Goal: Navigation & Orientation: Find specific page/section

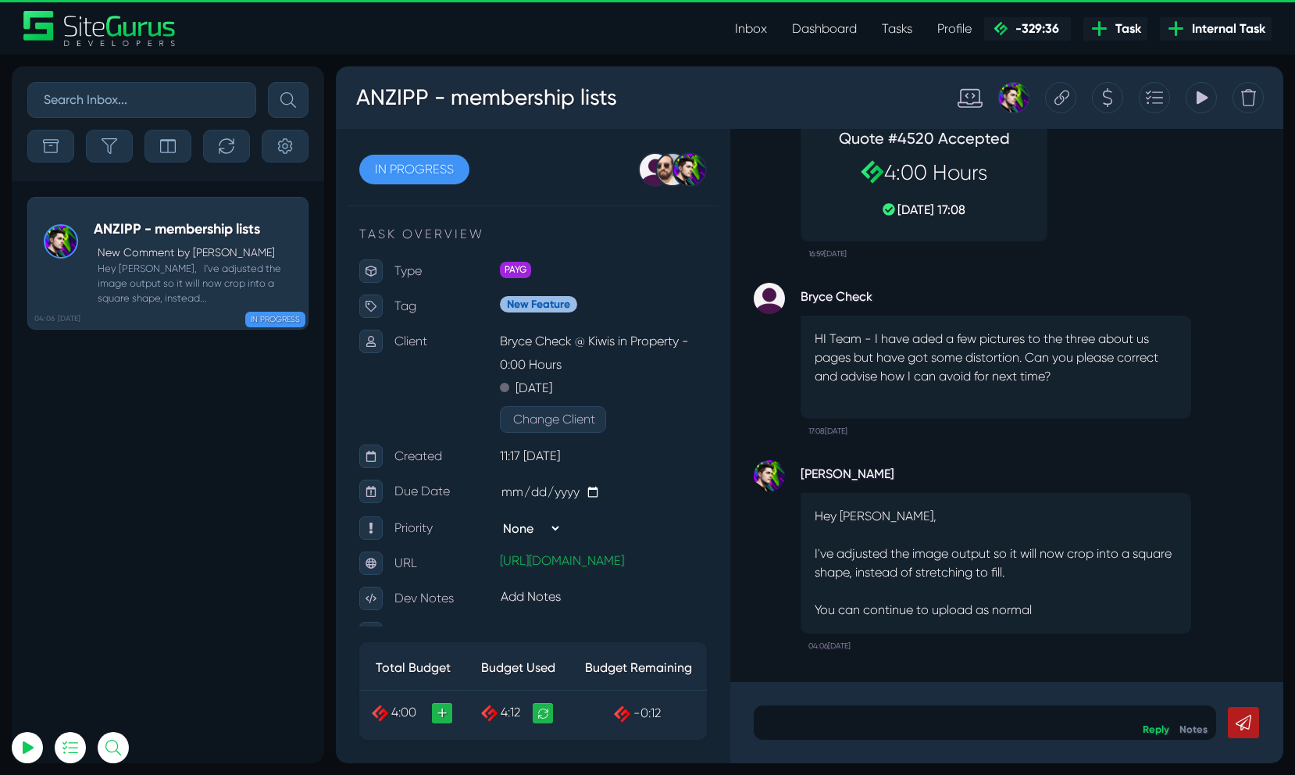
click at [807, 13] on link "Dashboard" at bounding box center [824, 28] width 90 height 31
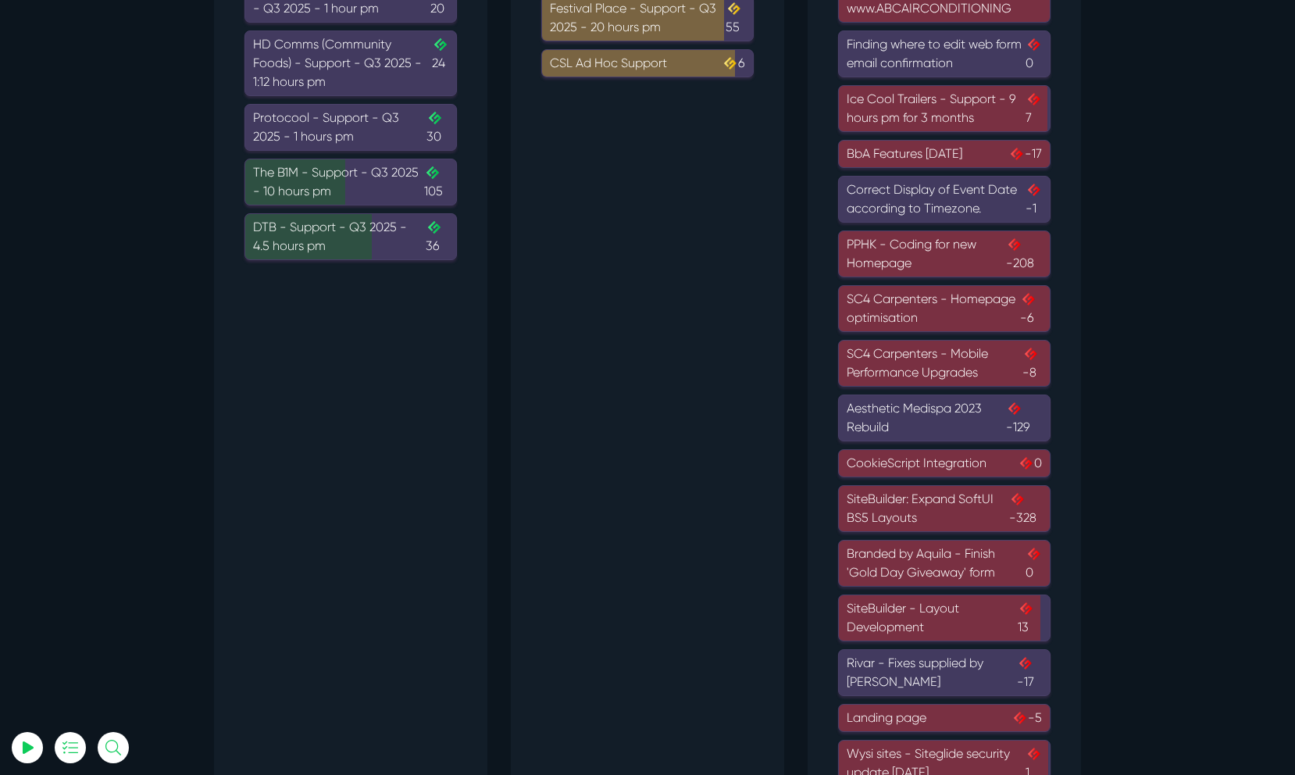
scroll to position [388, 0]
click at [948, 249] on div "PPHK - Coding for new Homepage -208" at bounding box center [944, 252] width 195 height 37
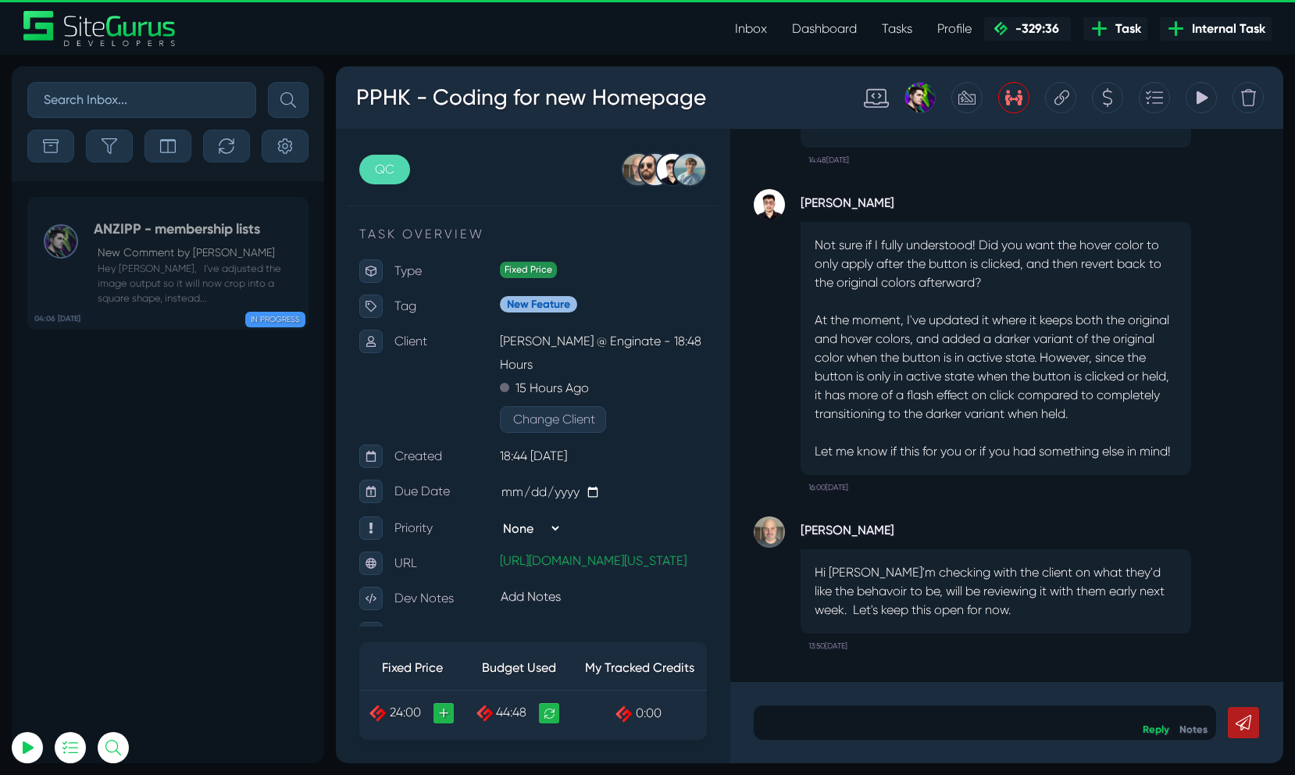
click at [1100, 100] on div at bounding box center [1107, 97] width 31 height 31
click at [1190, 98] on div "Tracking Totals Total 31.6 Total 1.2 Total 12.0" at bounding box center [1200, 97] width 31 height 31
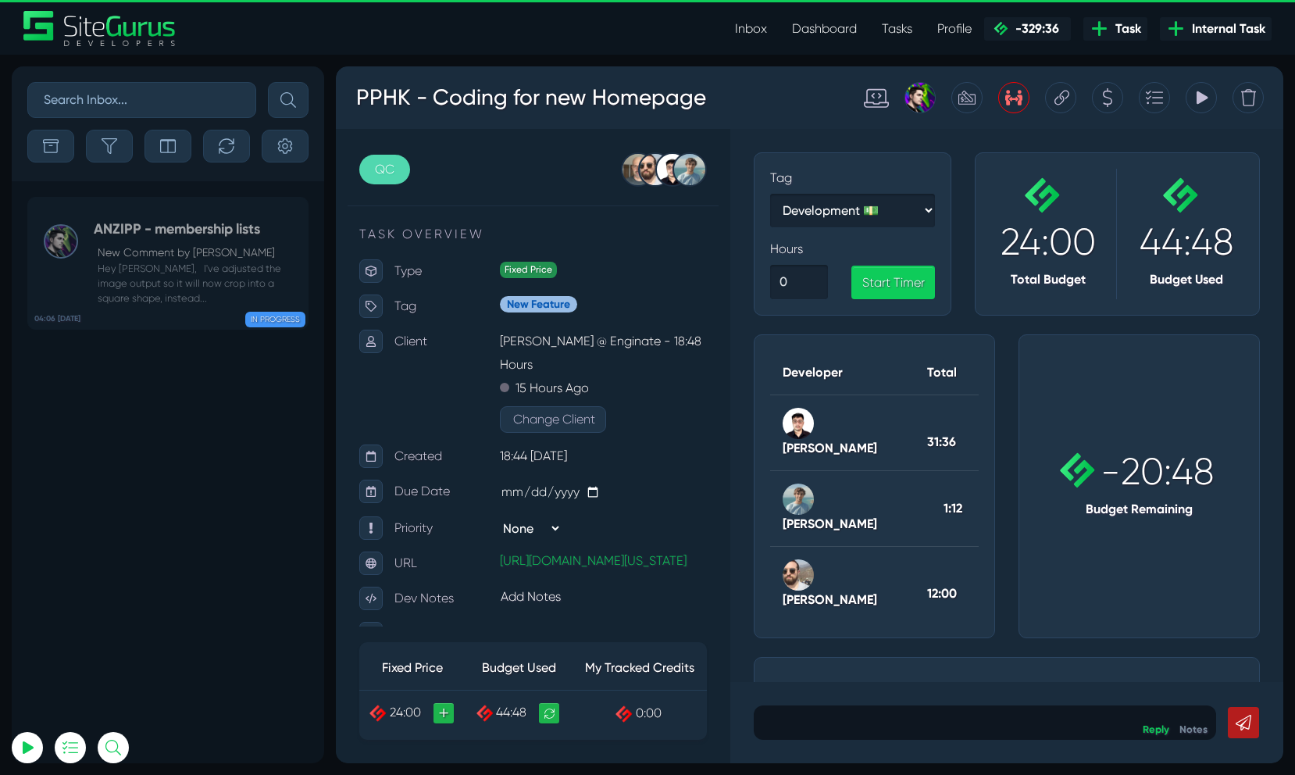
click at [672, 70] on div "PPHK - Coding for new Homepage" at bounding box center [590, 98] width 493 height 56
click at [1203, 99] on icon at bounding box center [1201, 97] width 11 height 13
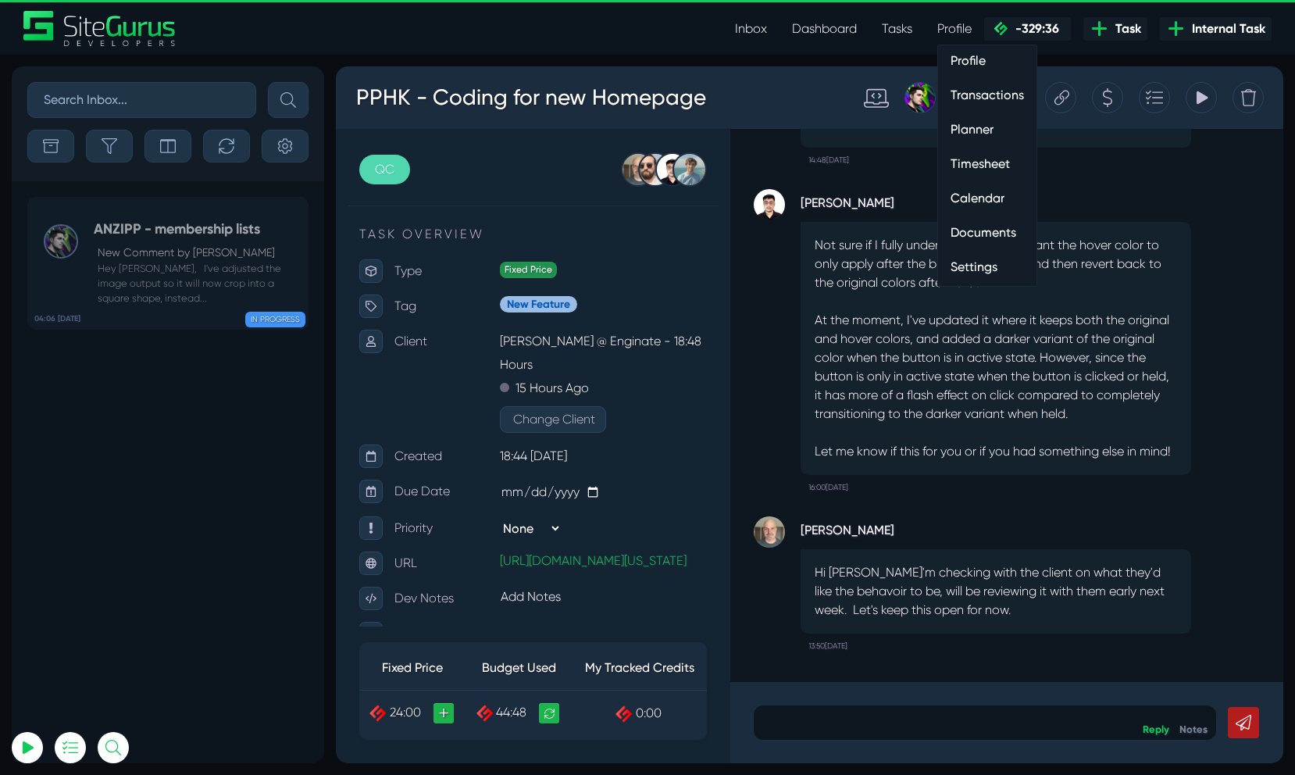
click at [962, 31] on link "Profile" at bounding box center [954, 28] width 59 height 31
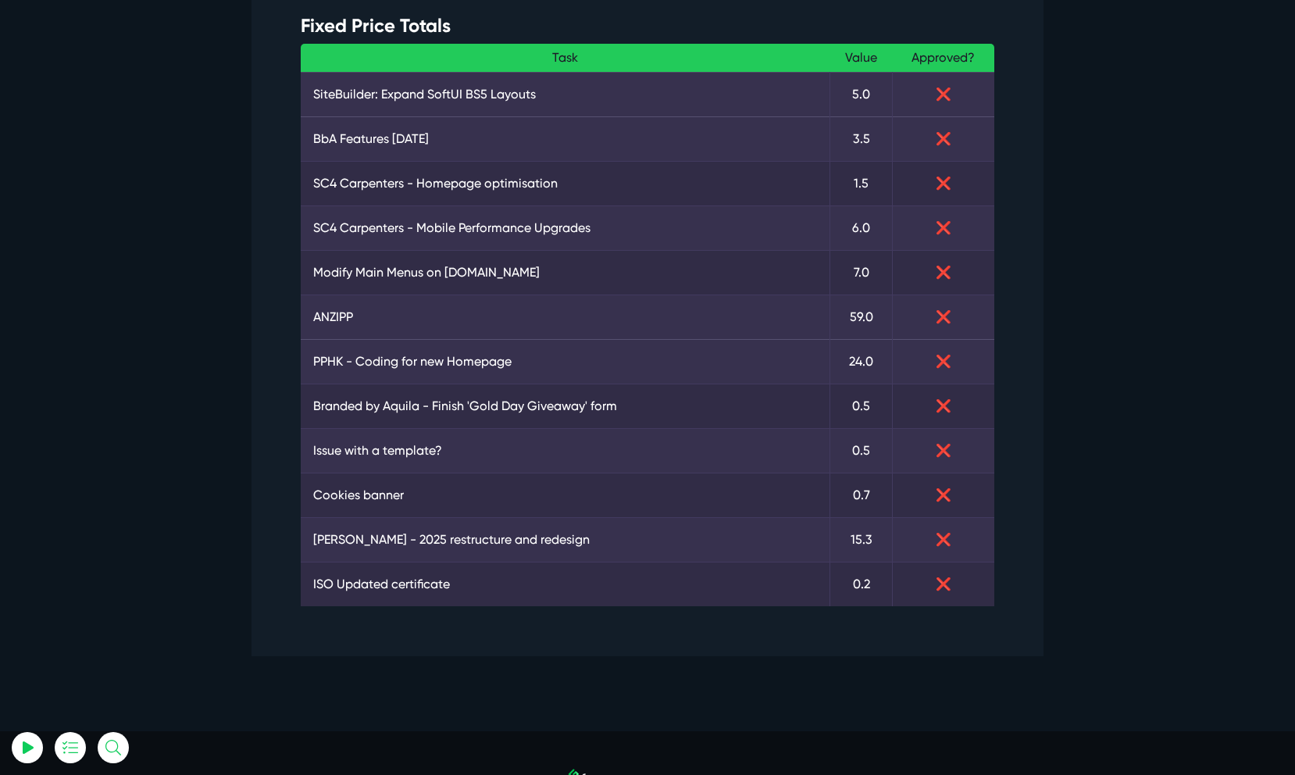
scroll to position [471, 0]
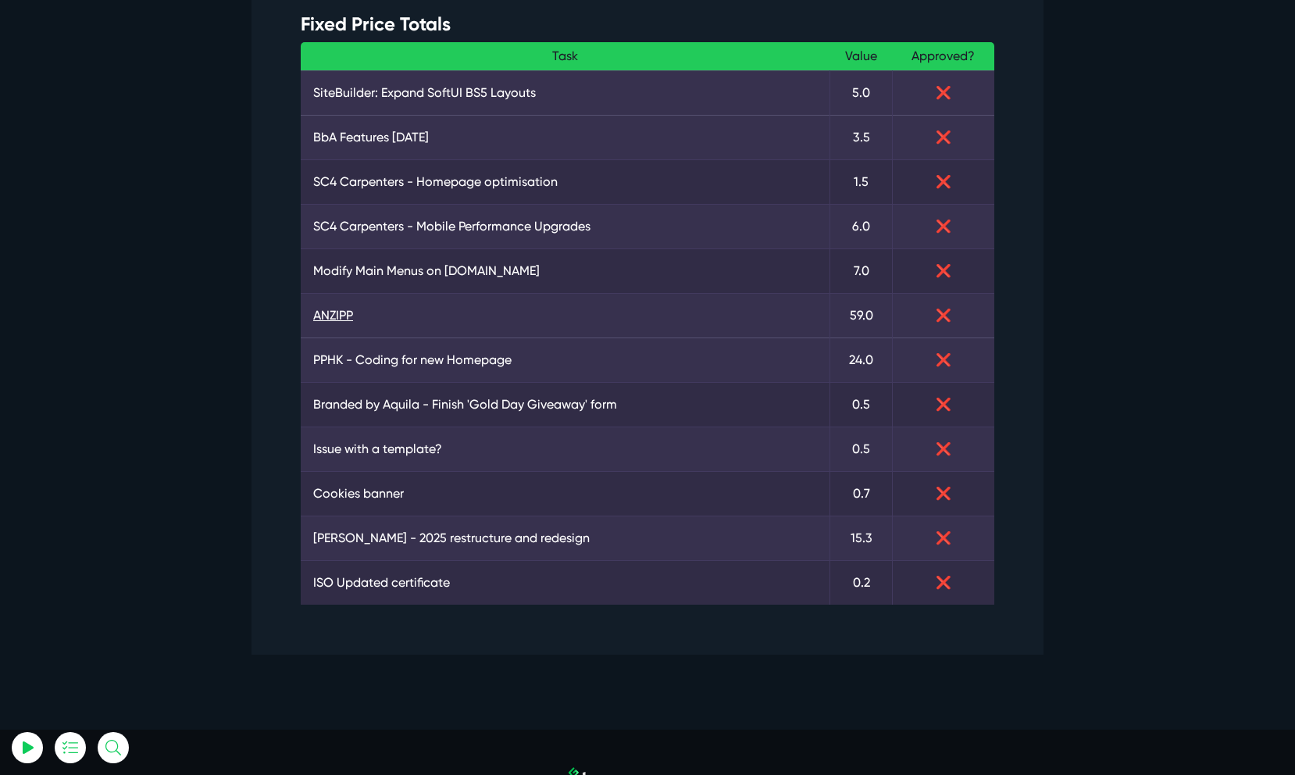
click at [337, 322] on link "ANZIPP" at bounding box center [565, 315] width 504 height 19
click at [475, 233] on link "SC4 Carpenters - Mobile Performance Upgrades" at bounding box center [565, 226] width 504 height 19
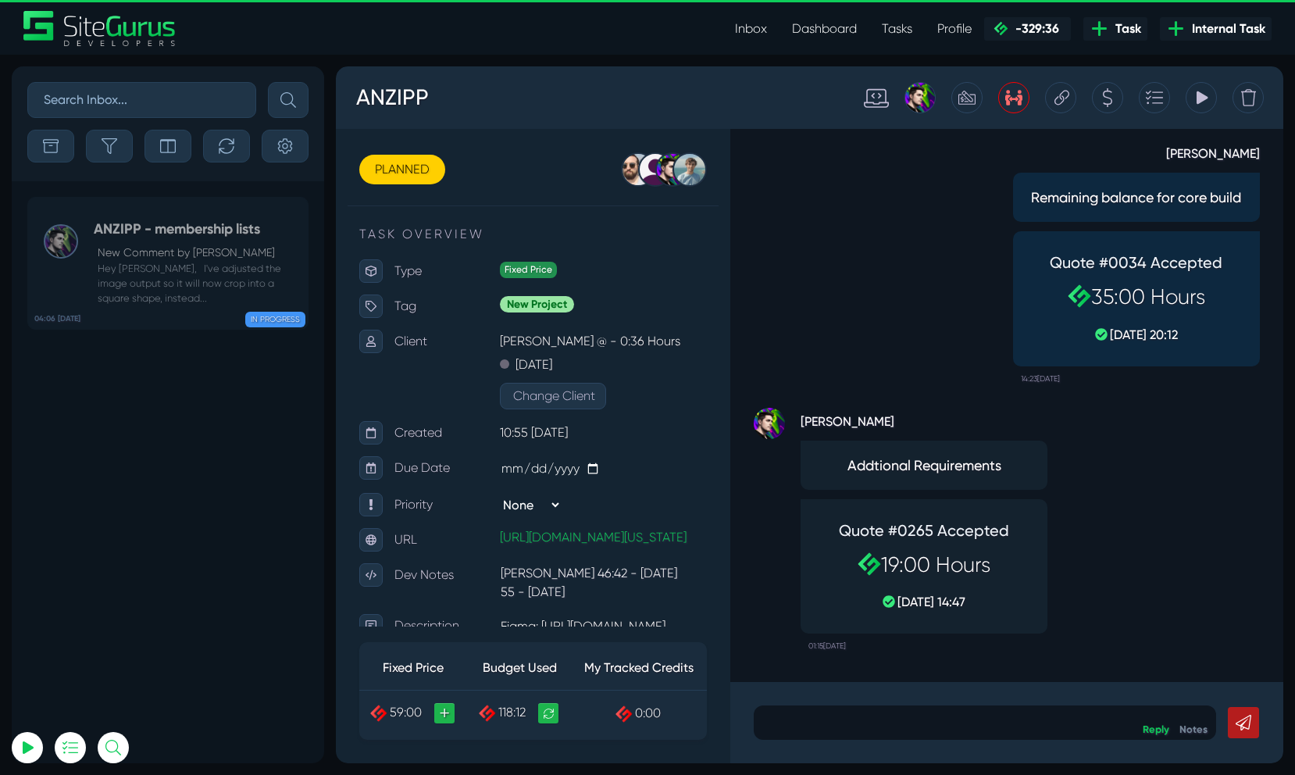
click at [1192, 103] on div "Tracking Totals Total 109.2 Total 1.2 Total 8.6" at bounding box center [1200, 97] width 31 height 31
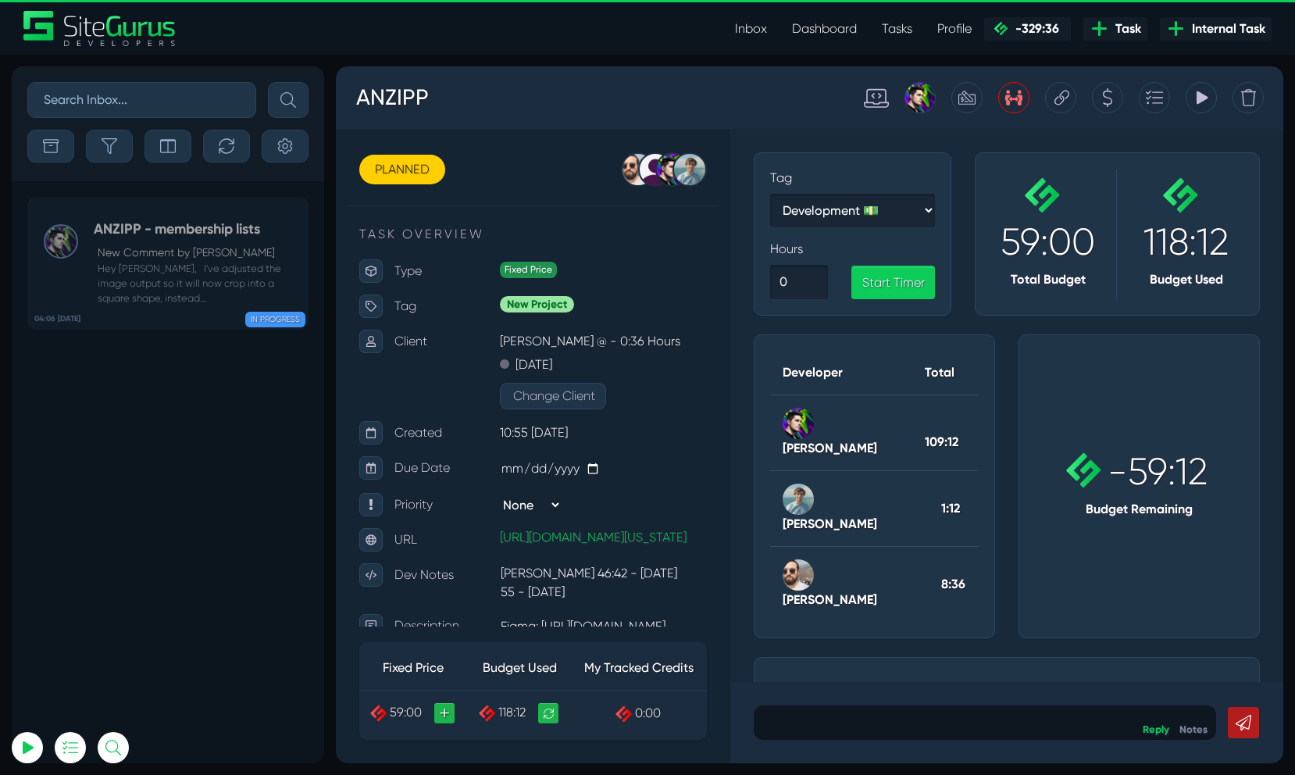
click at [1192, 103] on div "Tracking Totals Total 109.2 Total 1.2 Total 8.6" at bounding box center [1200, 97] width 31 height 31
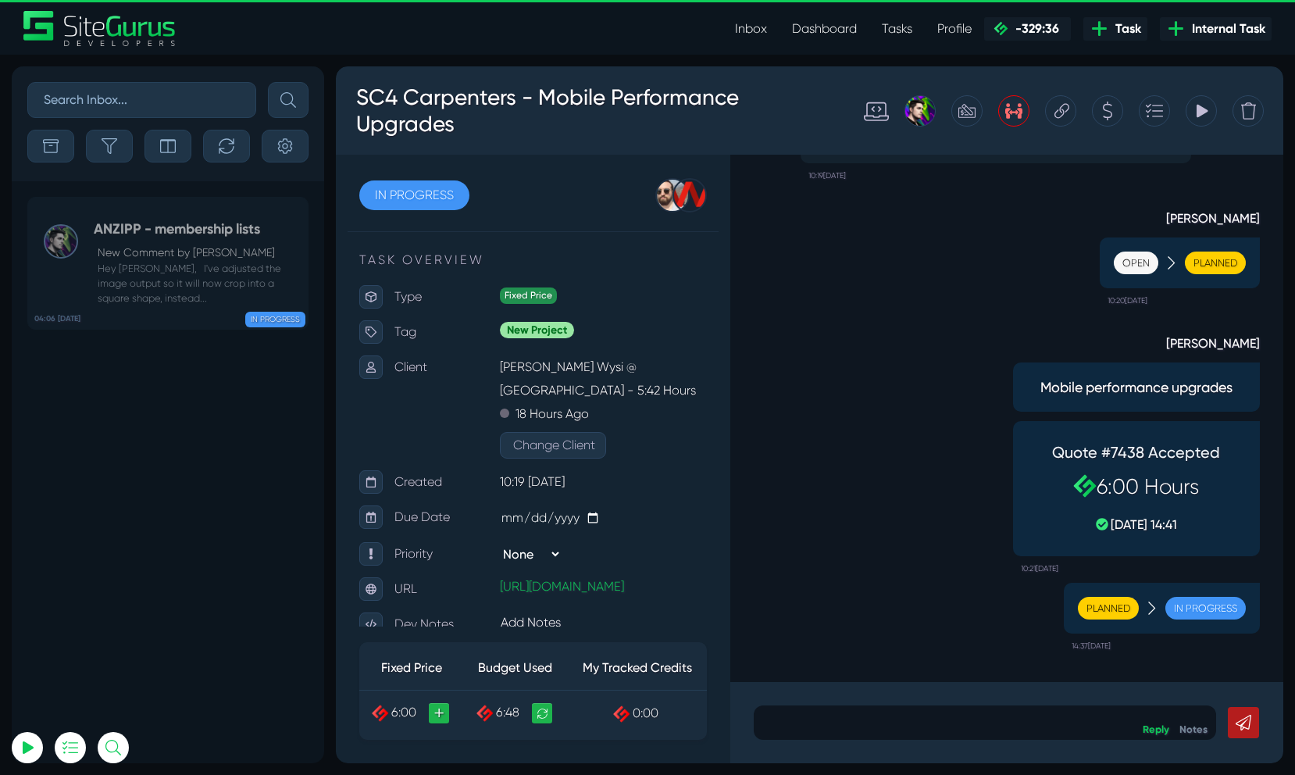
click at [580, 23] on div "Inbox Dashboard Tasks Profile Profile Transactions Planner Timesheet Calendar D…" at bounding box center [647, 28] width 1271 height 35
click at [811, 23] on link "Dashboard" at bounding box center [824, 28] width 90 height 31
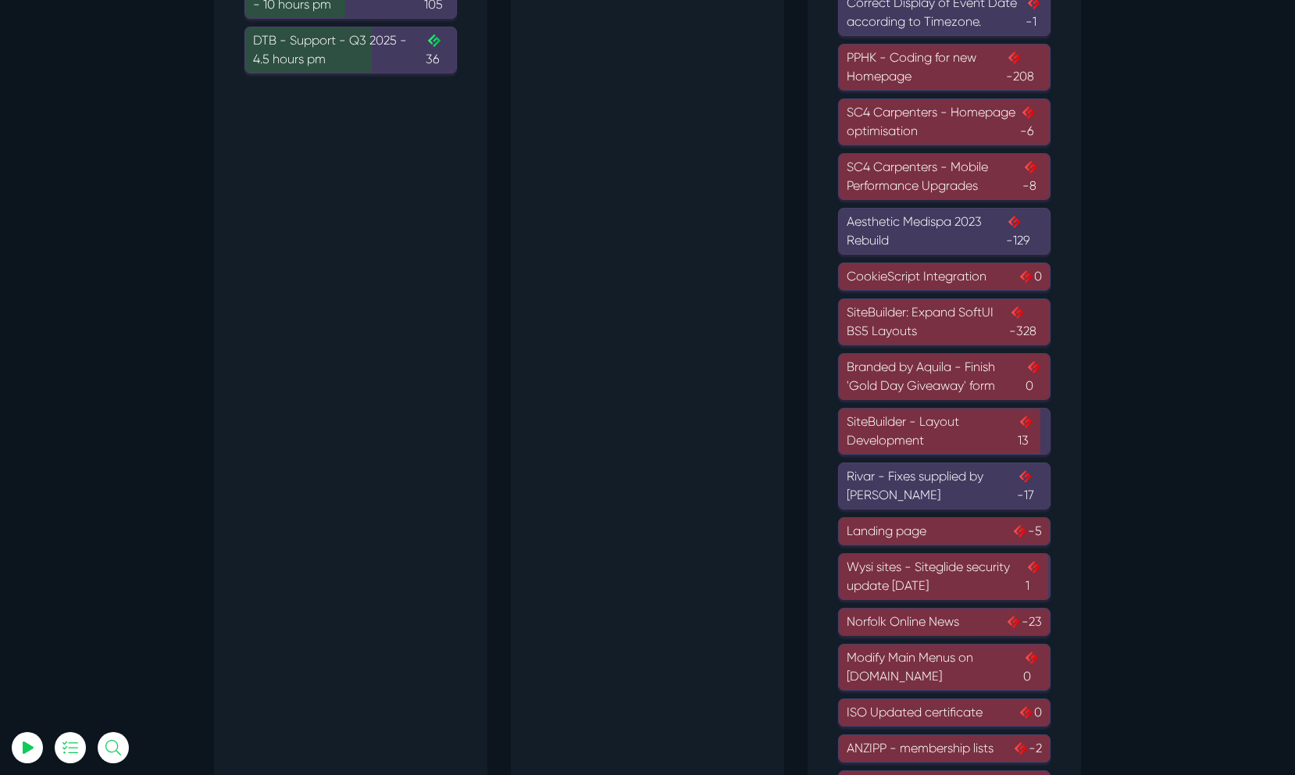
scroll to position [565, 0]
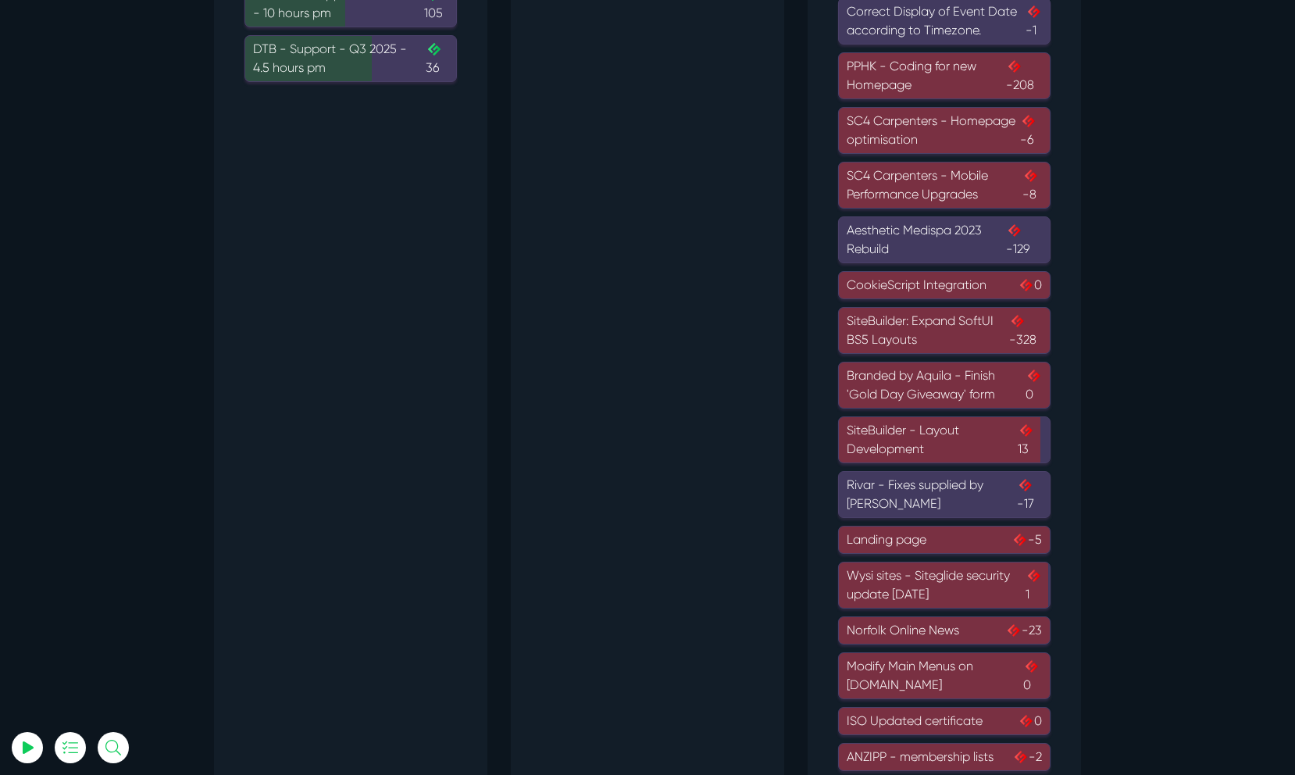
click at [965, 452] on div "SiteBuilder - Layout Development 13" at bounding box center [944, 439] width 195 height 37
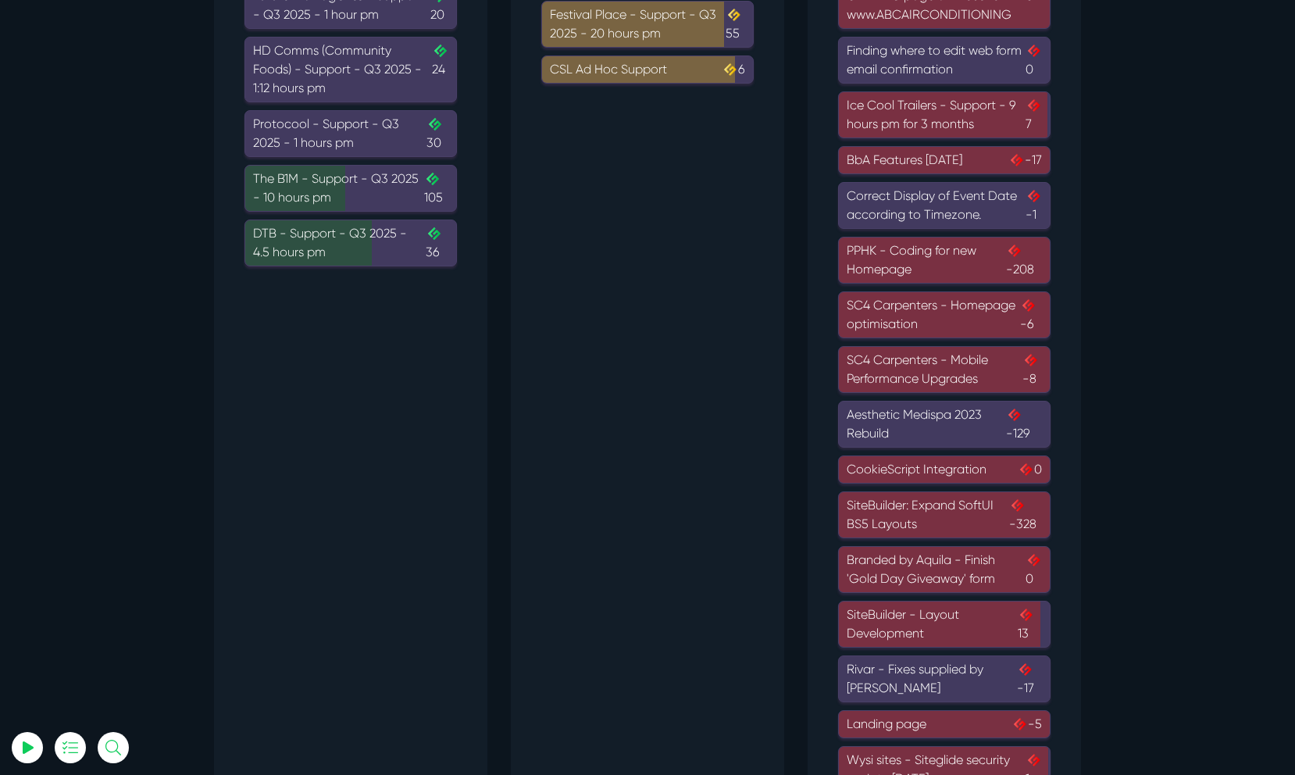
scroll to position [380, 0]
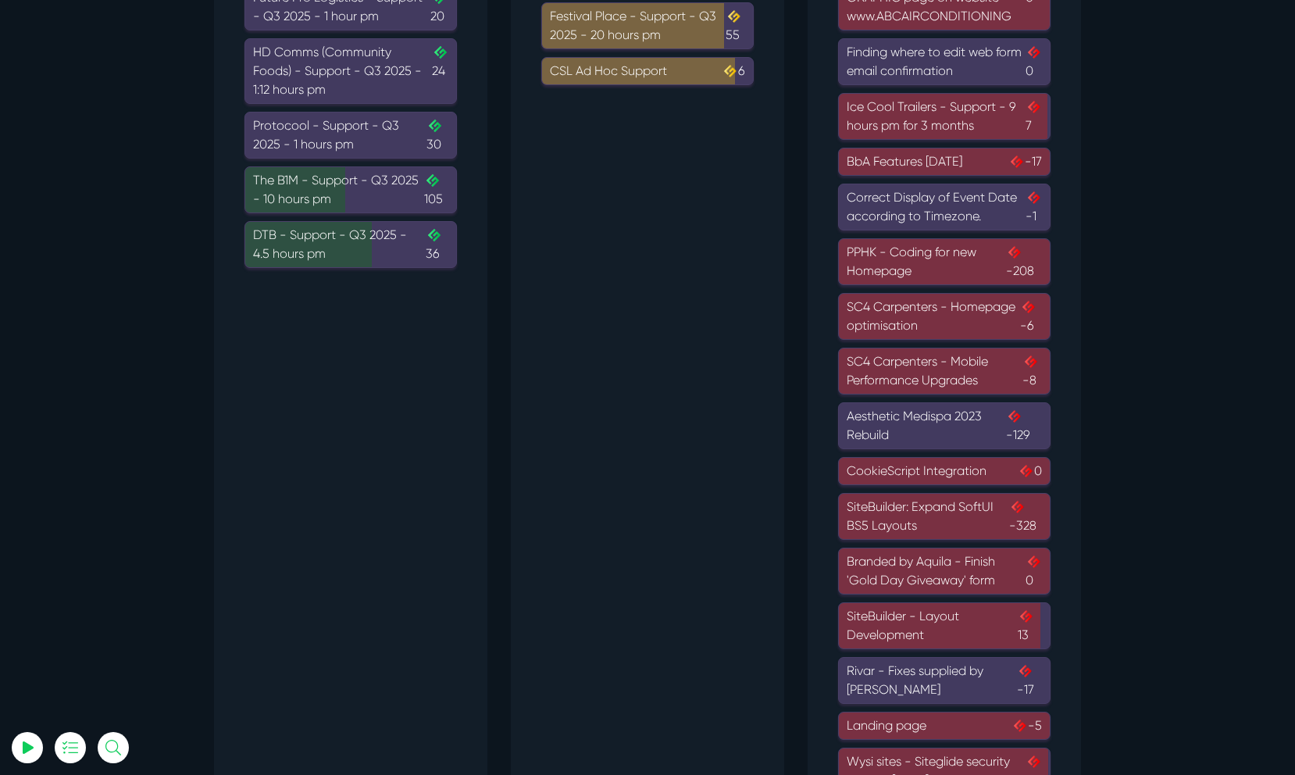
click at [990, 417] on div "Aesthetic Medispa 2023 Rebuild -129" at bounding box center [944, 425] width 195 height 37
